Goal: Use online tool/utility: Utilize a website feature to perform a specific function

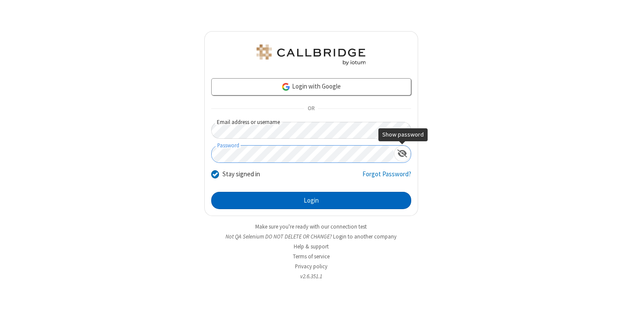
click at [311, 200] on button "Login" at bounding box center [311, 200] width 200 height 17
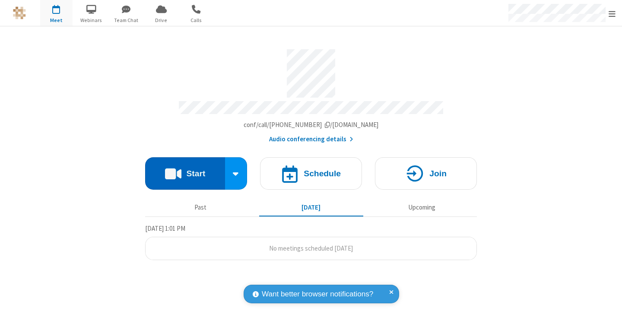
click at [185, 169] on button "Start" at bounding box center [185, 173] width 80 height 32
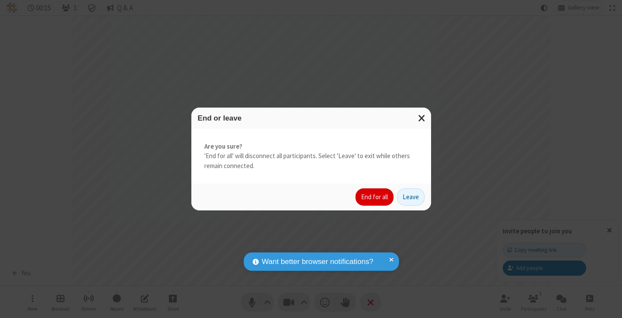
click at [375, 197] on button "End for all" at bounding box center [374, 196] width 38 height 17
